Goal: Information Seeking & Learning: Learn about a topic

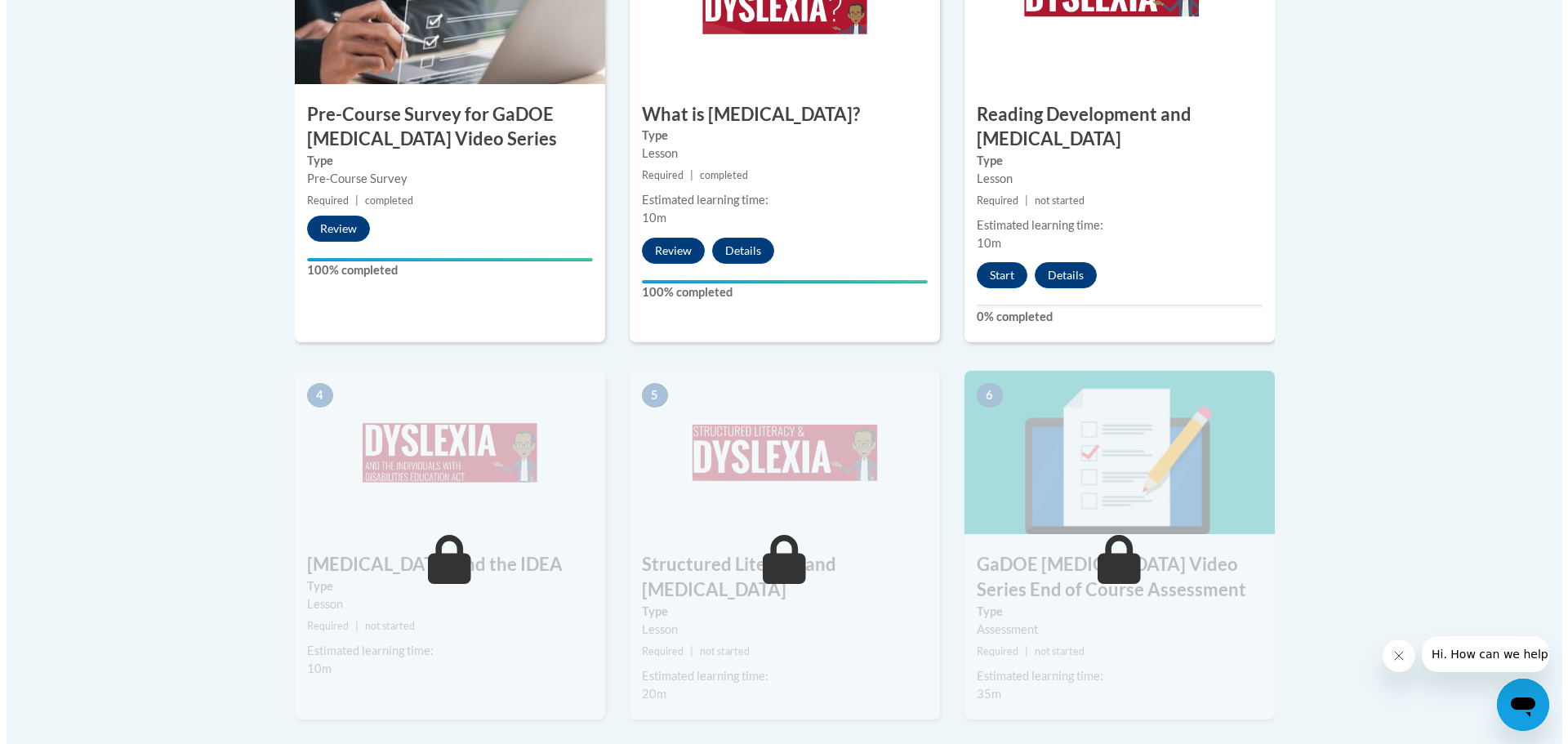
scroll to position [571, 0]
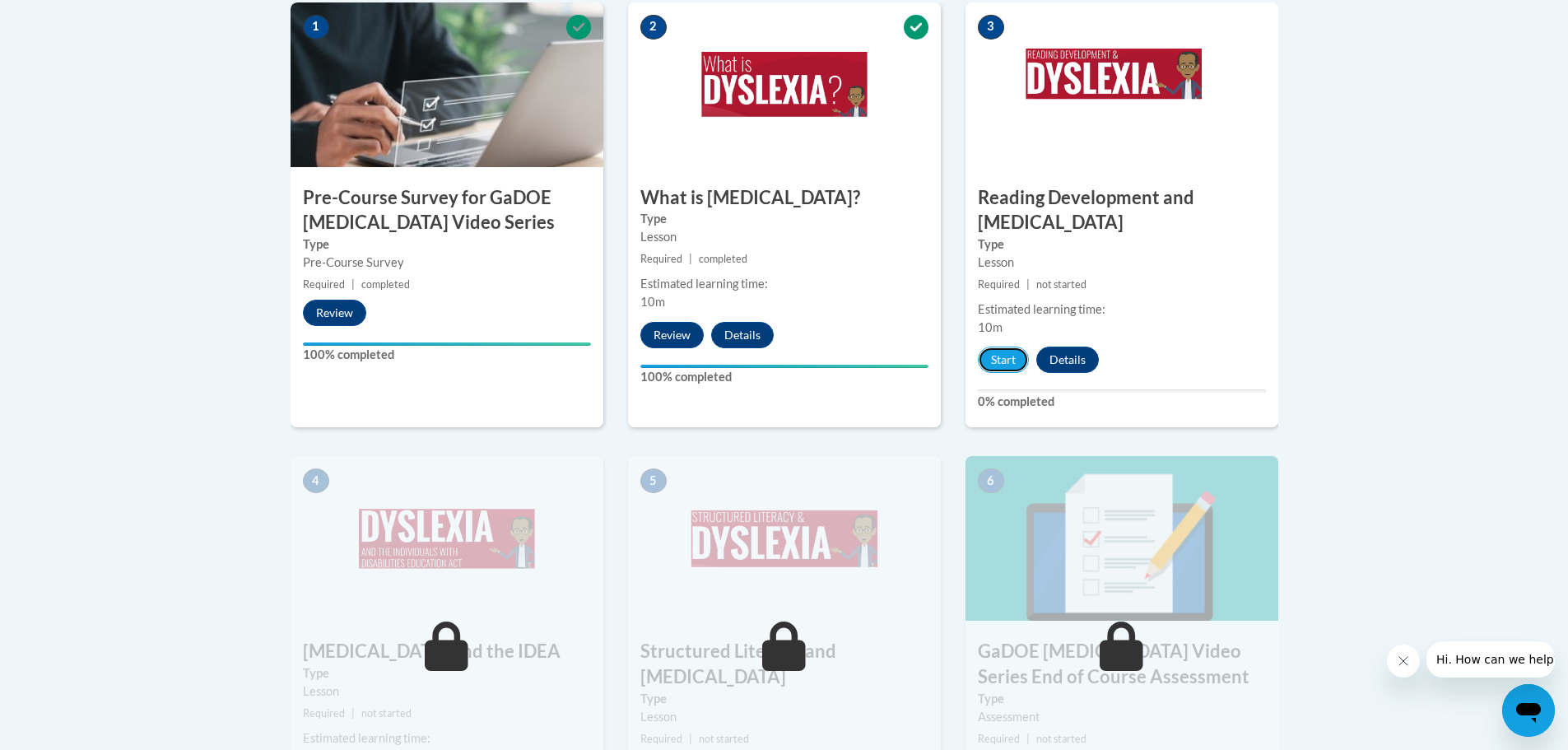
click at [1001, 346] on button "Start" at bounding box center [1002, 359] width 51 height 27
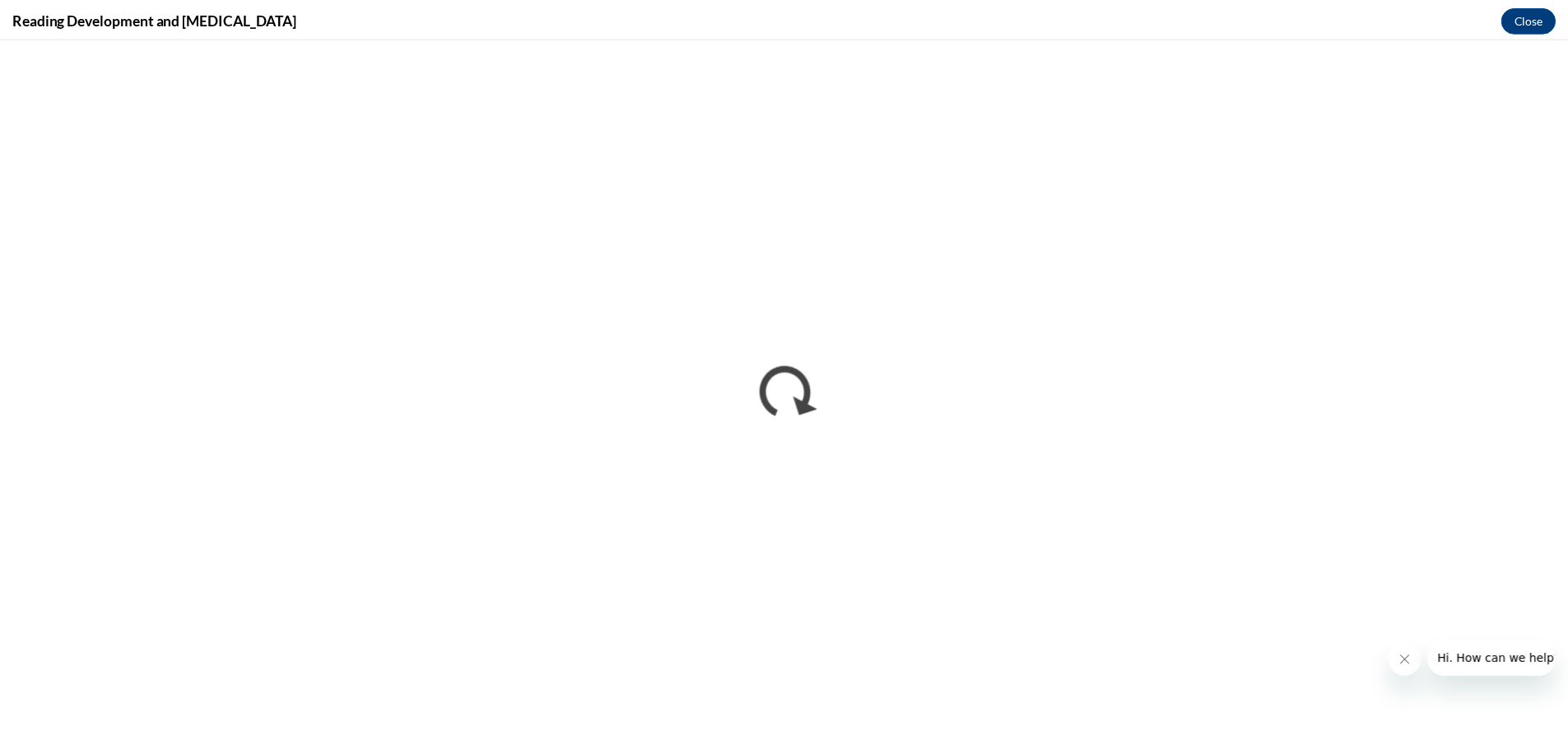
scroll to position [0, 0]
click at [1546, 19] on button "Close" at bounding box center [1540, 18] width 55 height 27
